Goal: Find specific page/section: Find specific page/section

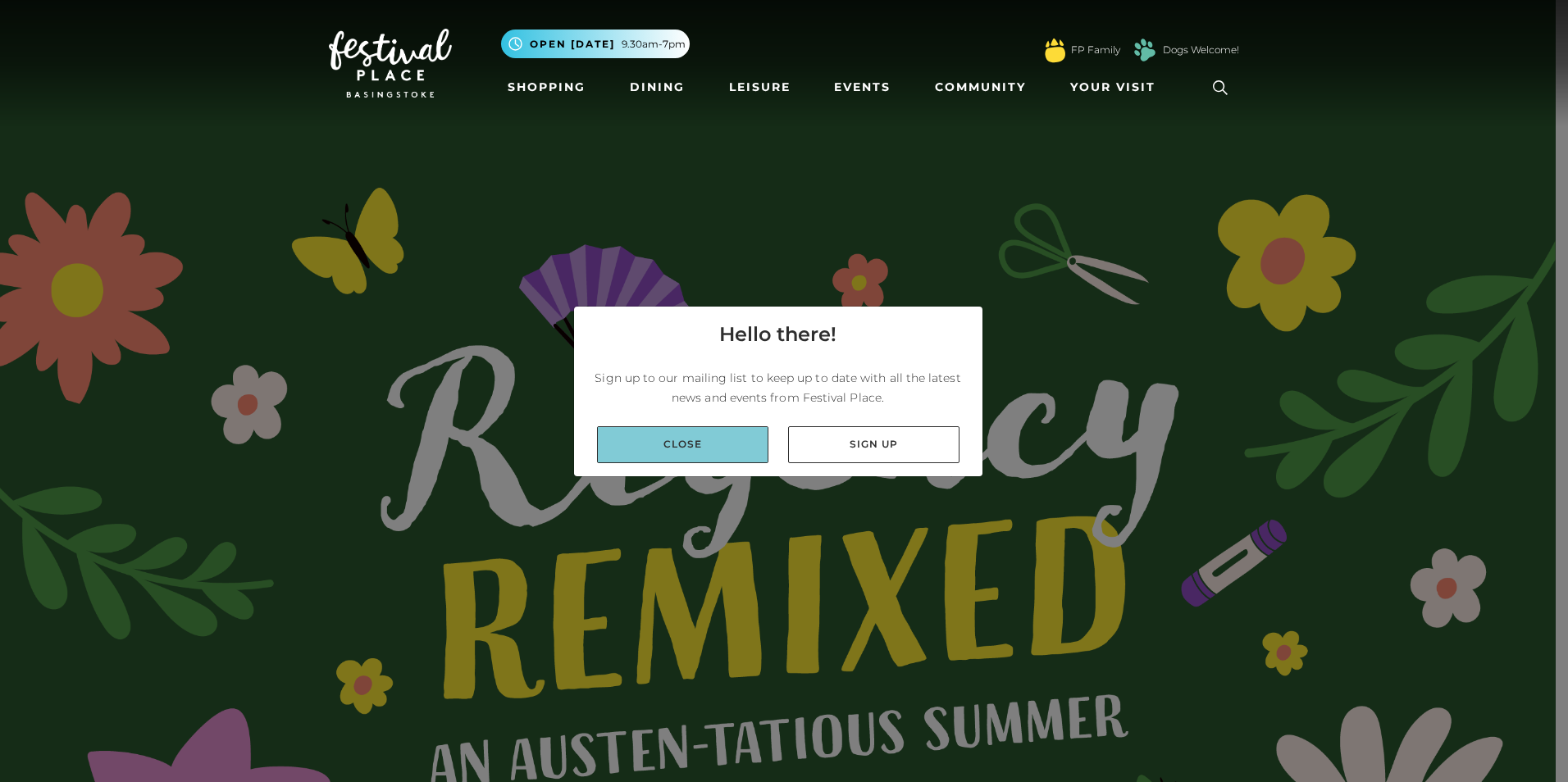
click at [675, 446] on link "Close" at bounding box center [682, 445] width 171 height 37
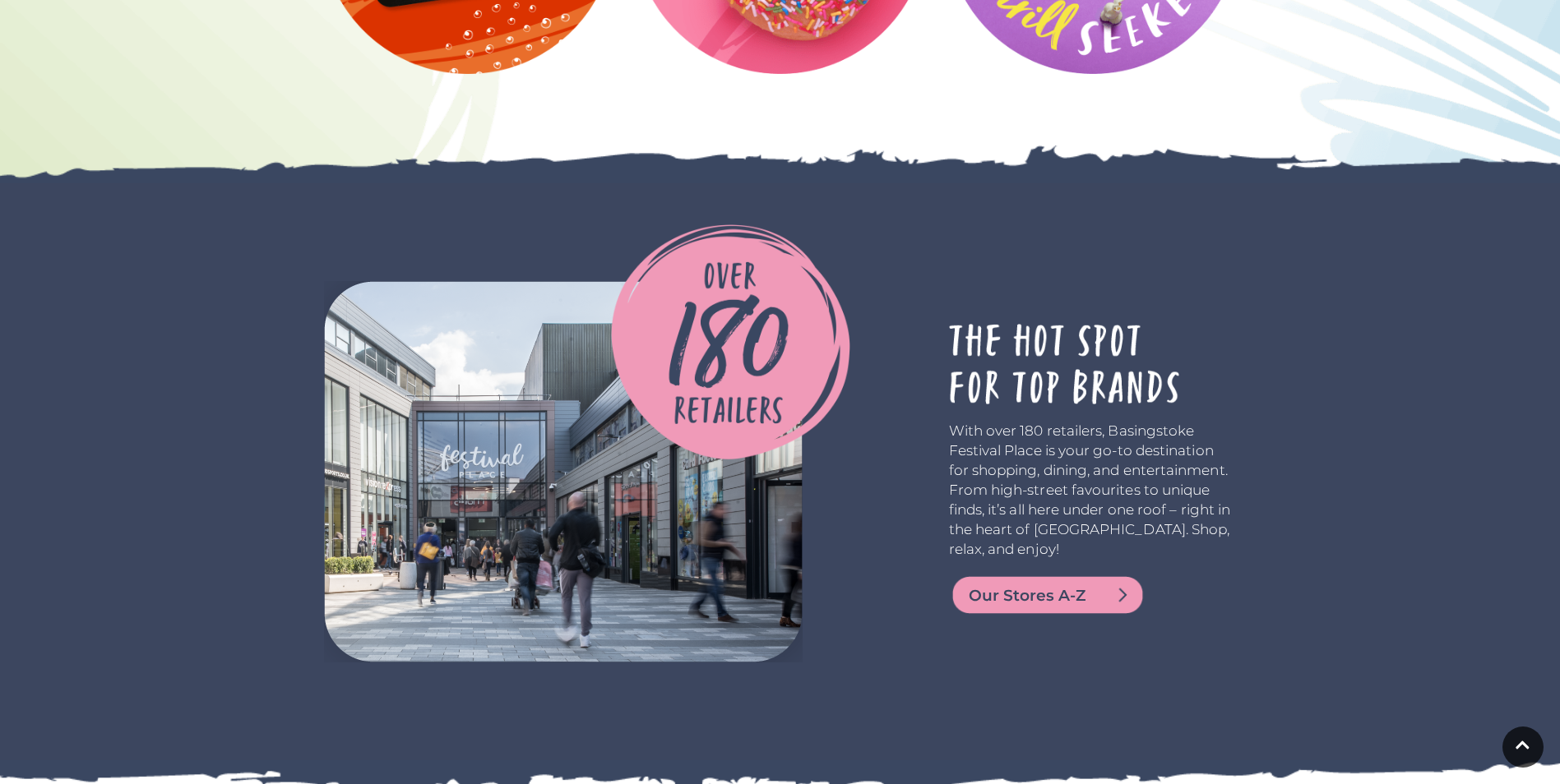
scroll to position [4110, 0]
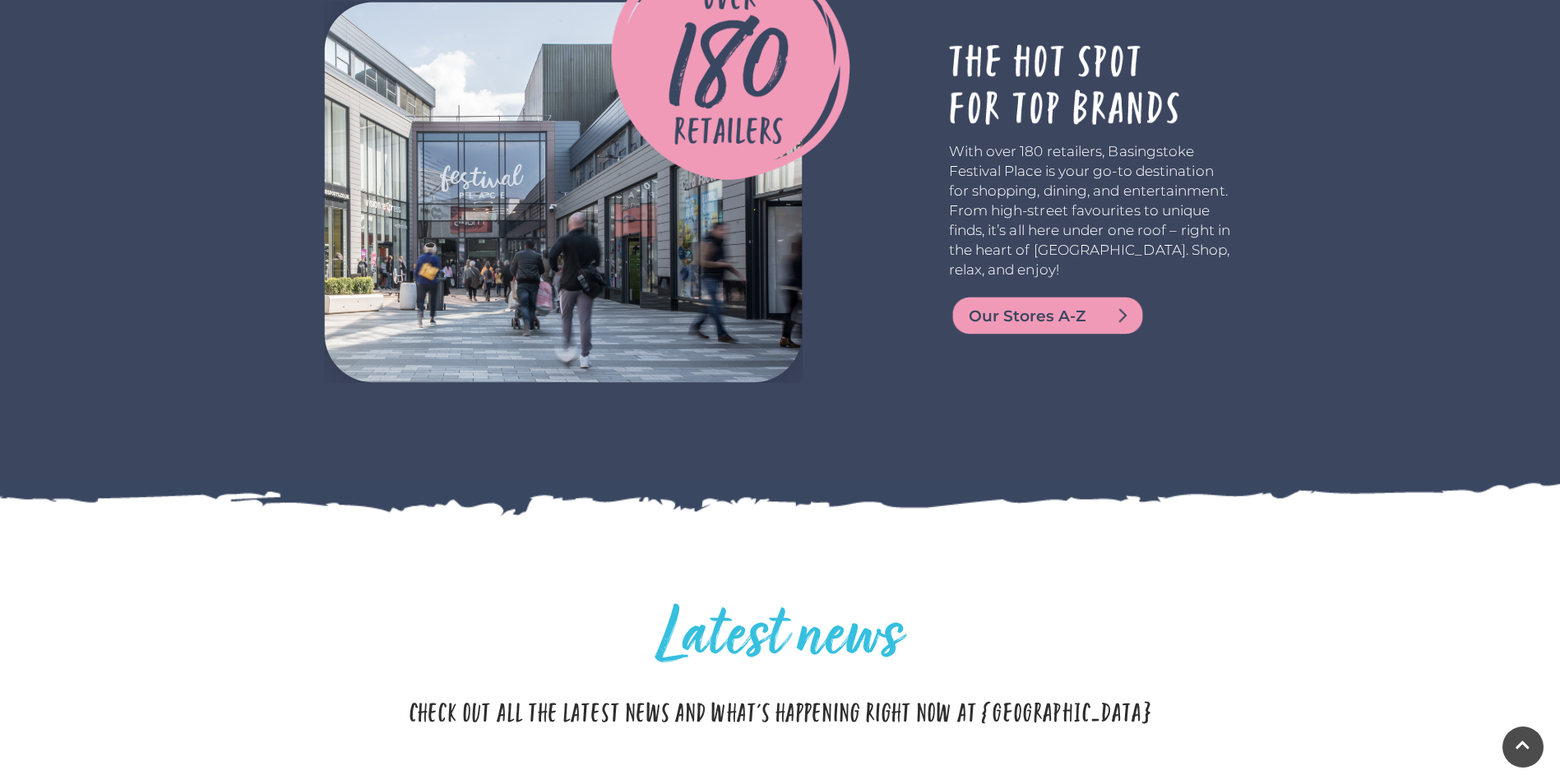
click at [1022, 326] on span "Our Stores A-Z" at bounding box center [1068, 316] width 197 height 23
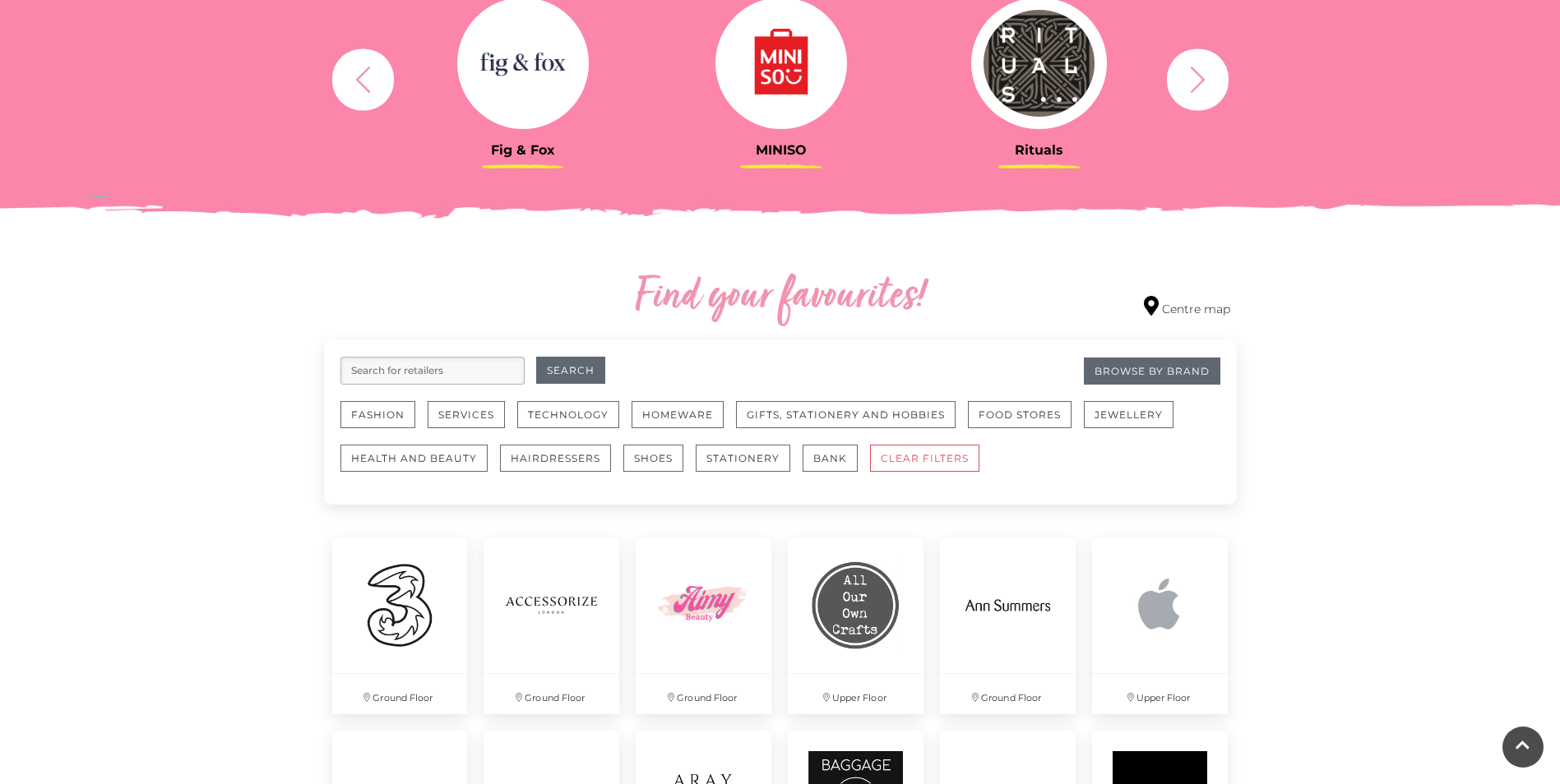
scroll to position [740, 0]
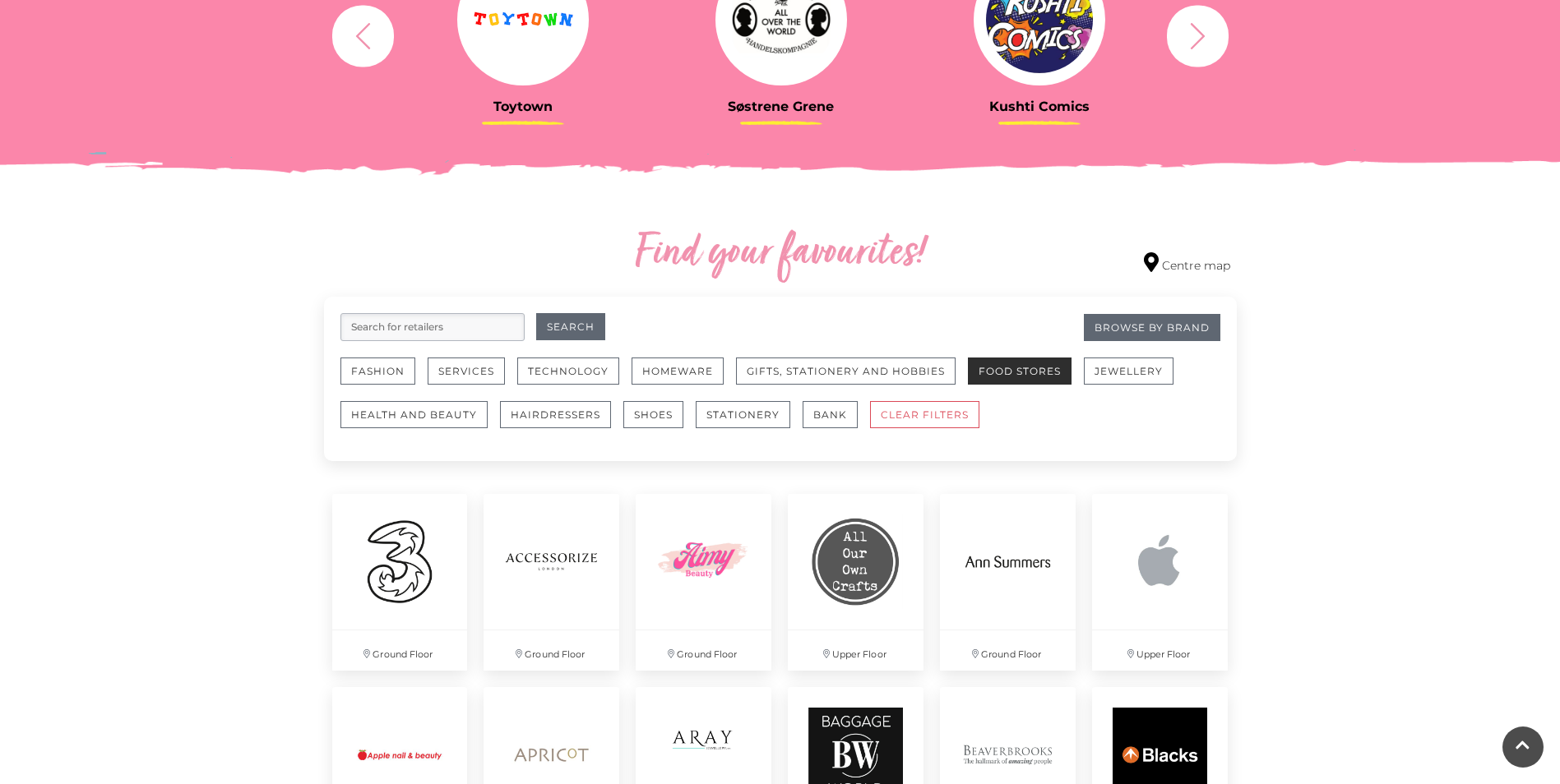
click at [1053, 368] on button "Food Stores" at bounding box center [1020, 371] width 104 height 27
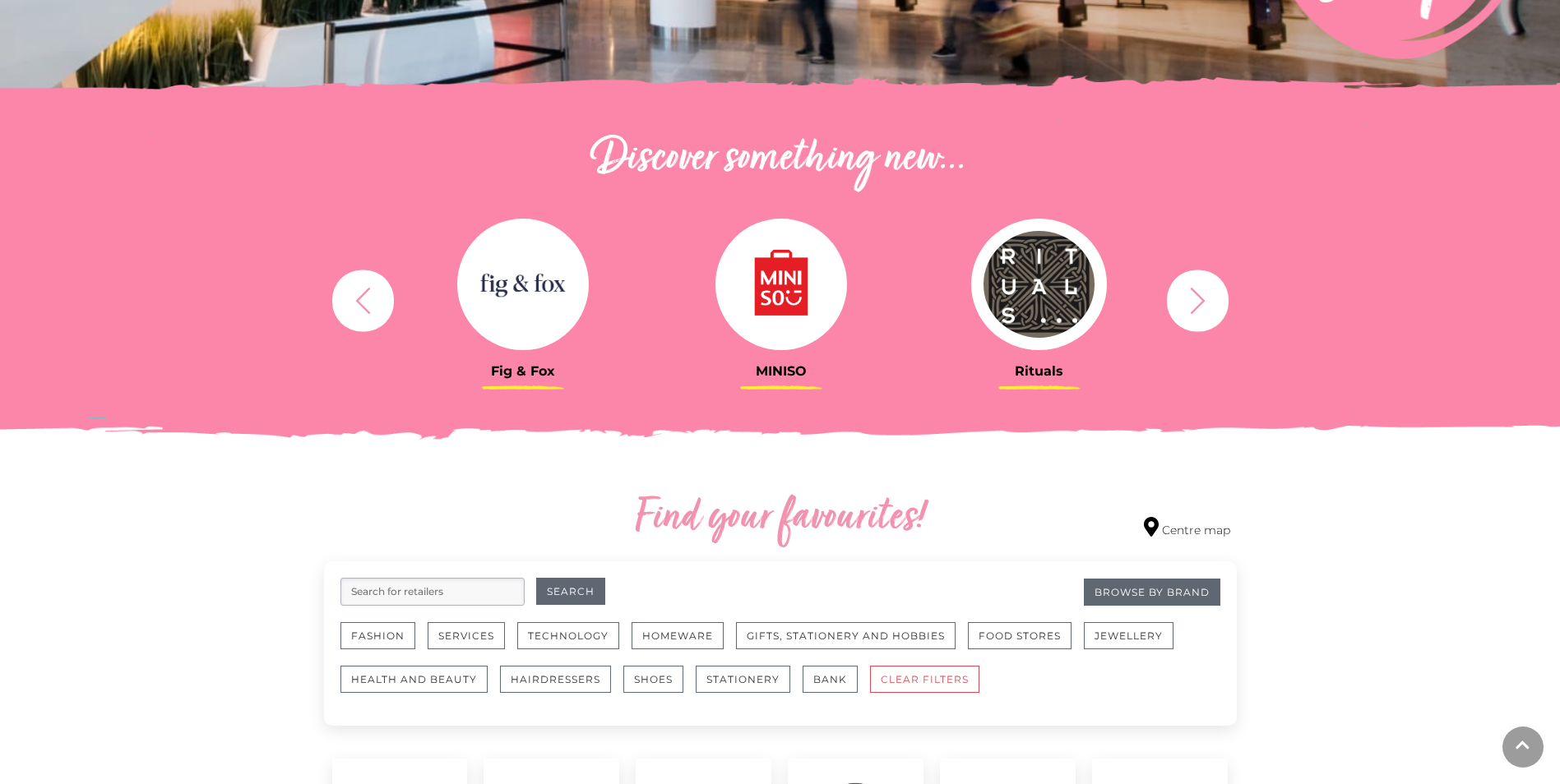
scroll to position [493, 0]
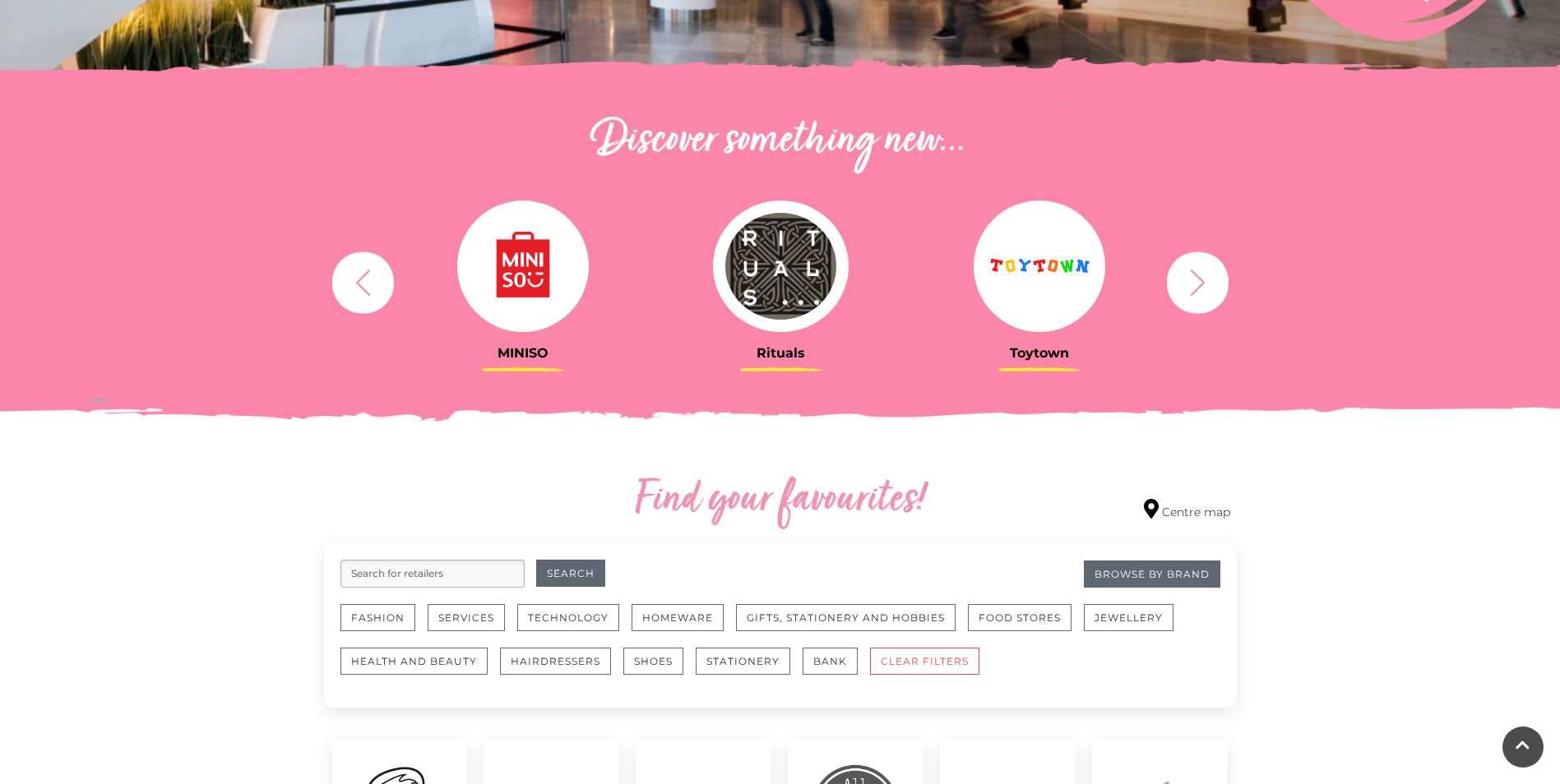
click at [1208, 280] on icon "button" at bounding box center [1198, 282] width 31 height 31
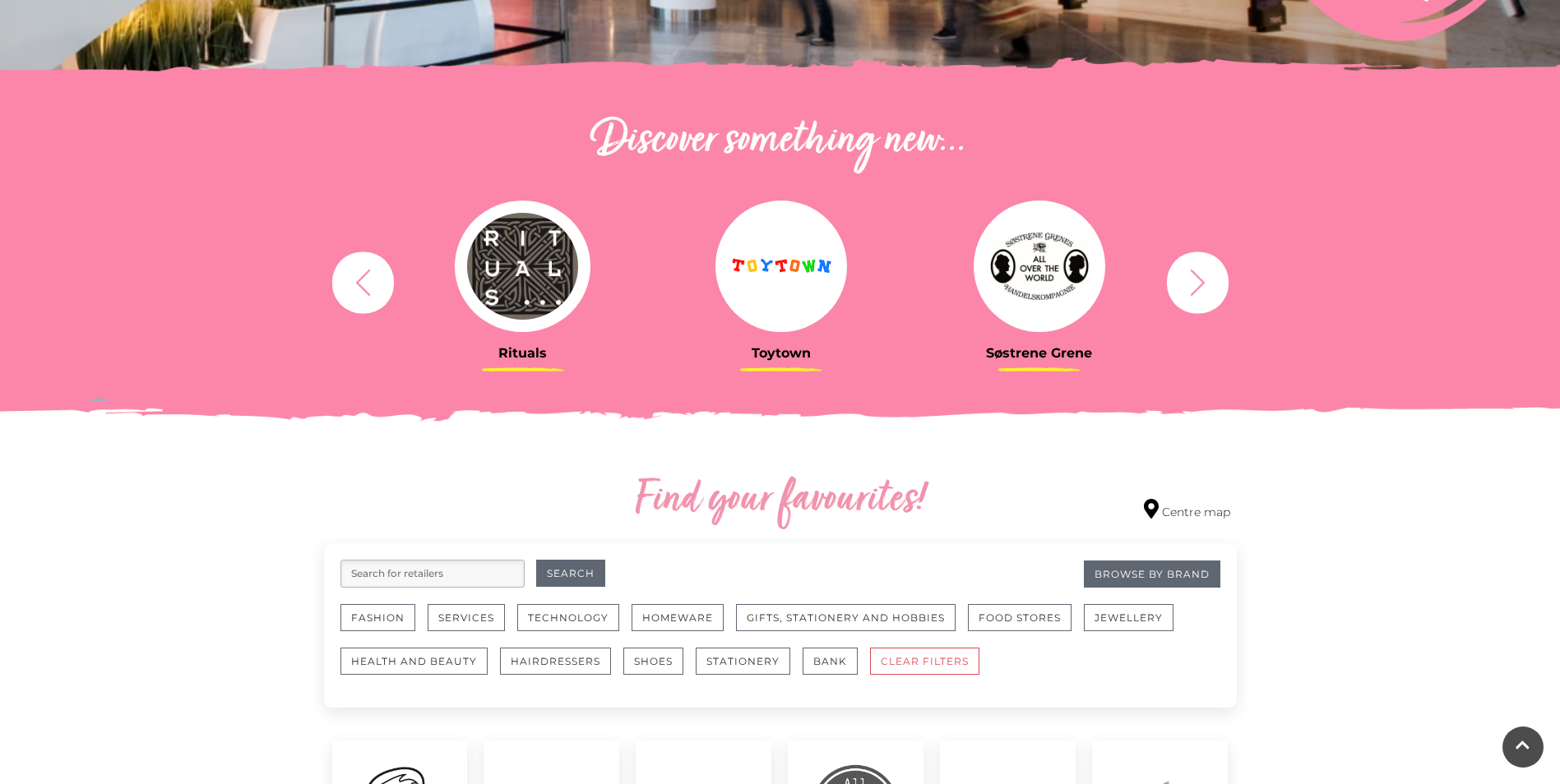
click at [1208, 280] on icon "button" at bounding box center [1198, 282] width 31 height 31
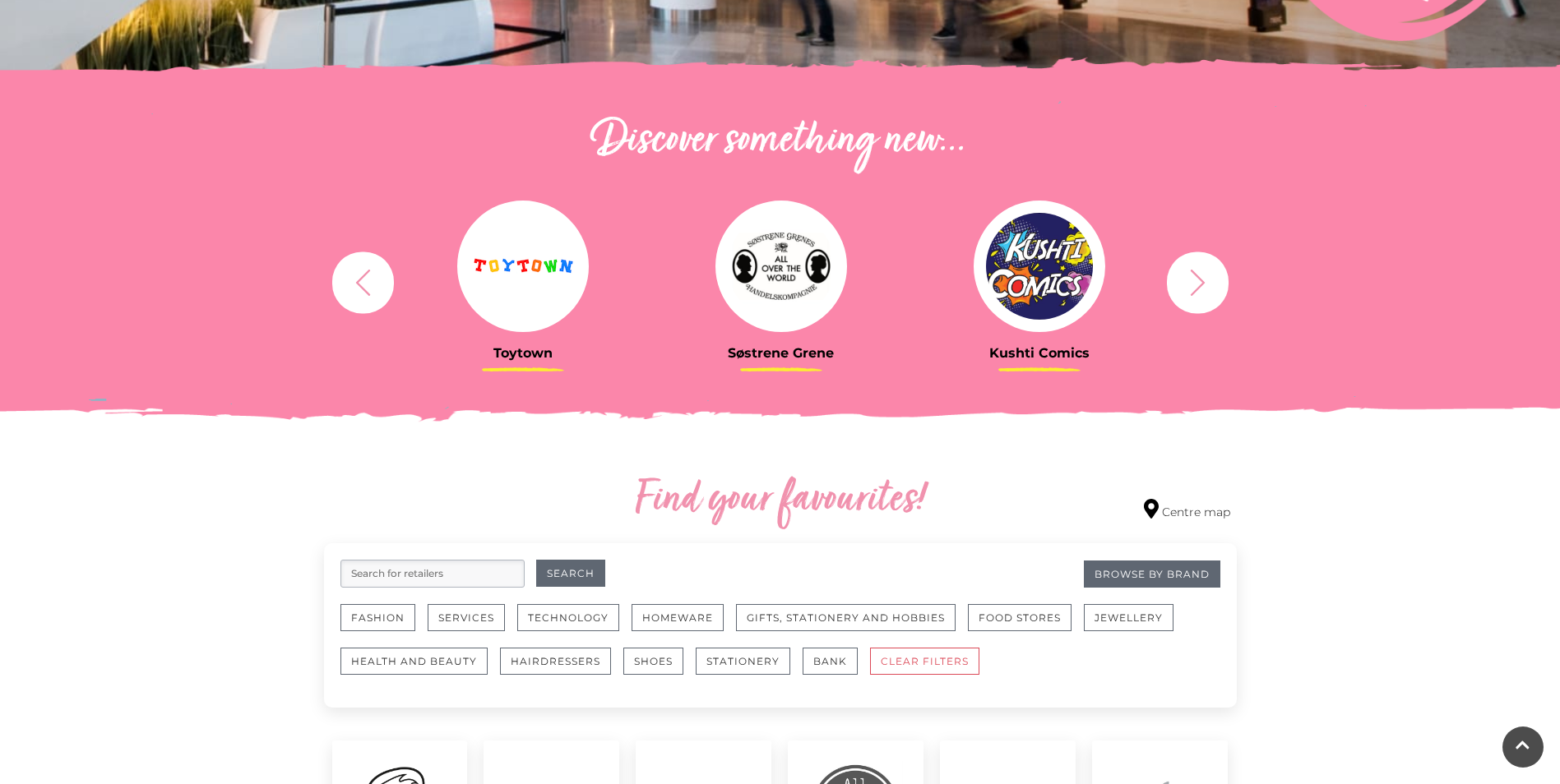
click at [1208, 280] on icon "button" at bounding box center [1198, 282] width 31 height 31
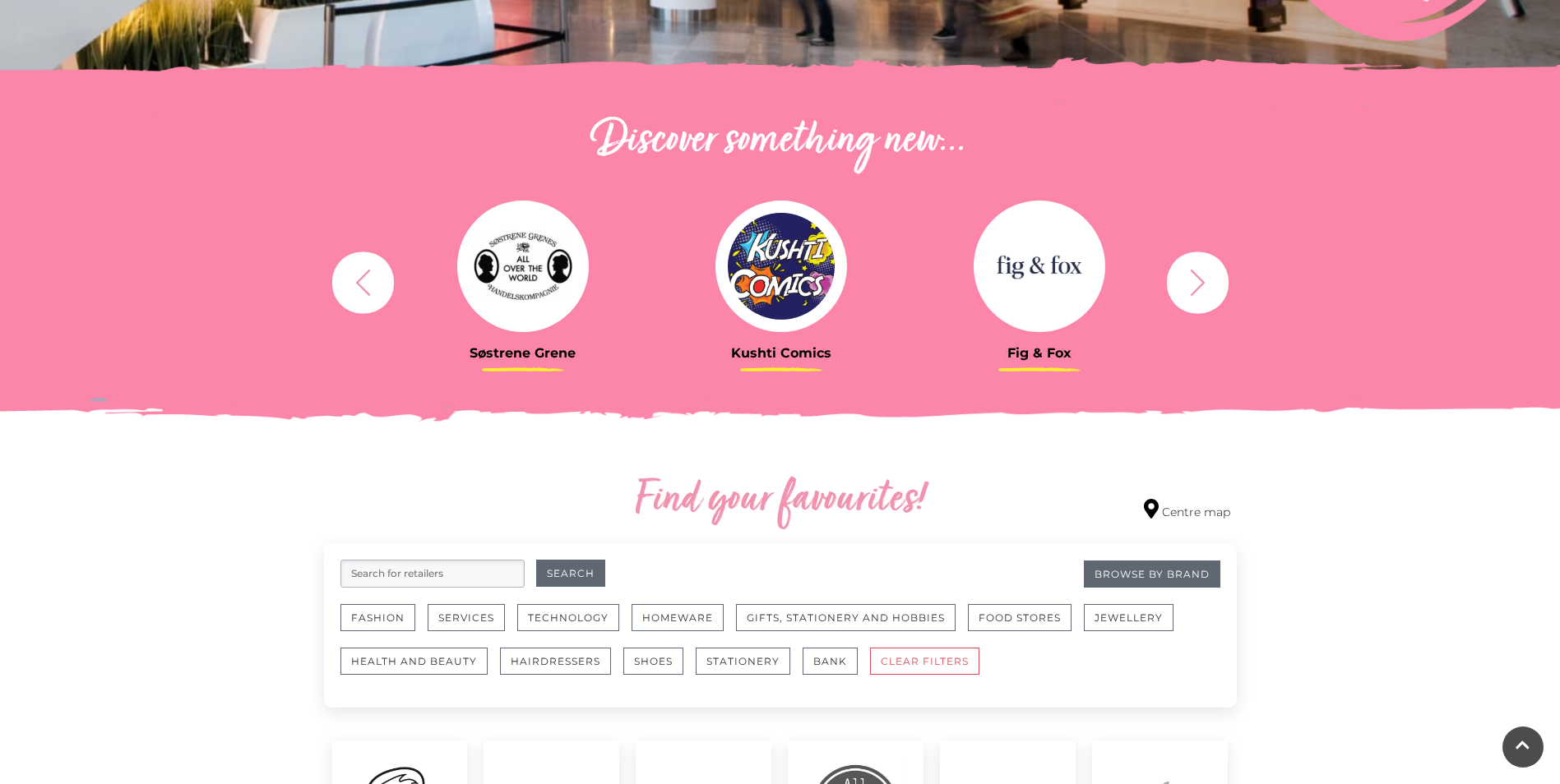
click at [1208, 280] on icon "button" at bounding box center [1198, 282] width 31 height 31
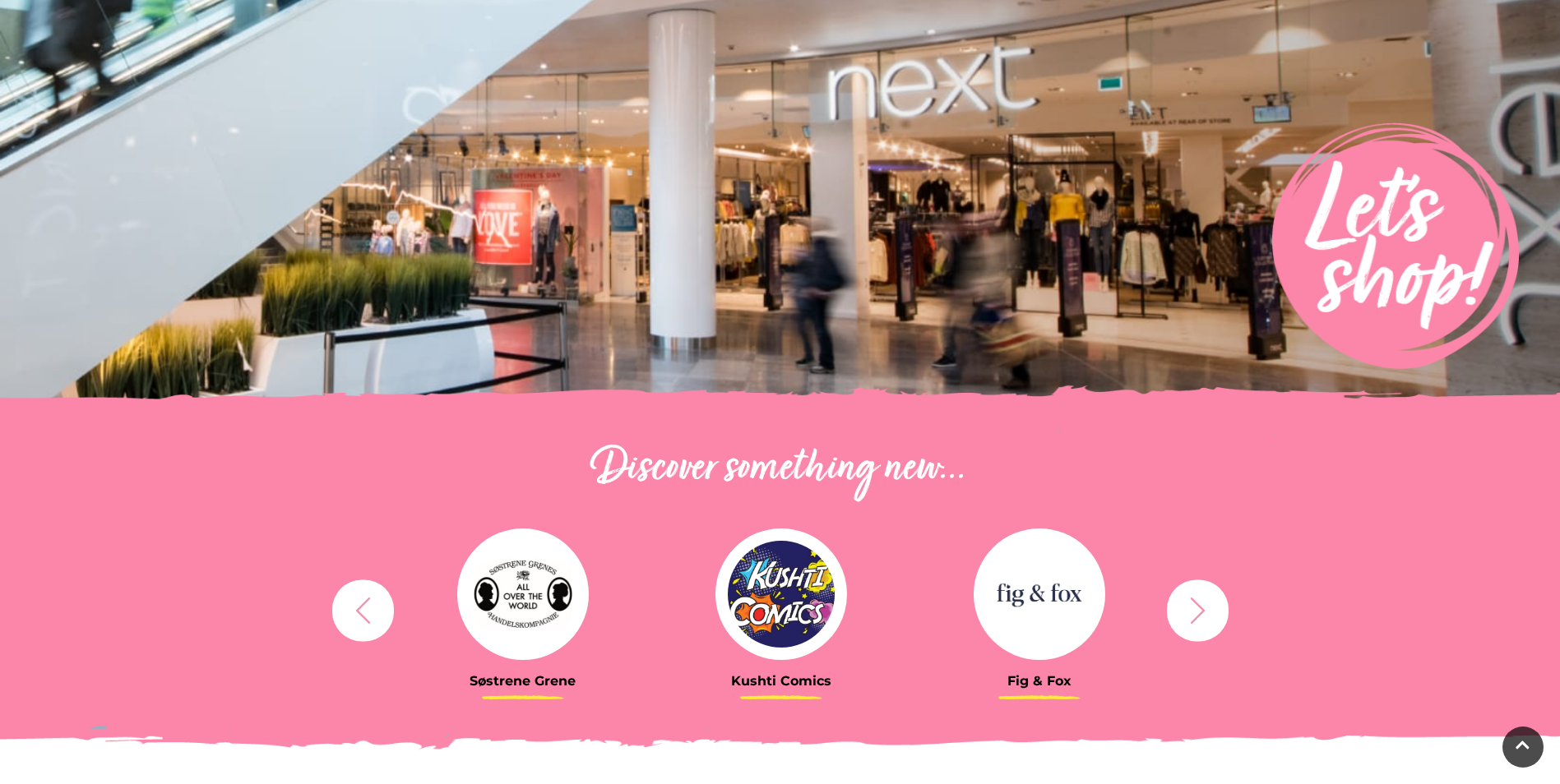
scroll to position [164, 0]
